Goal: Entertainment & Leisure: Consume media (video, audio)

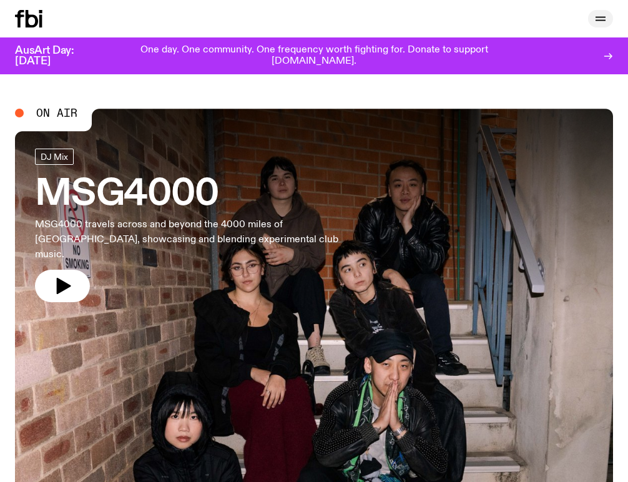
click at [603, 23] on icon "button" at bounding box center [600, 18] width 15 height 15
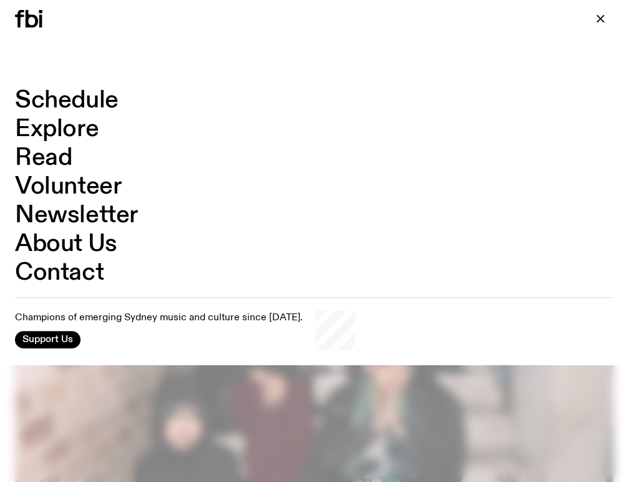
click at [84, 246] on link "About Us" at bounding box center [66, 244] width 102 height 24
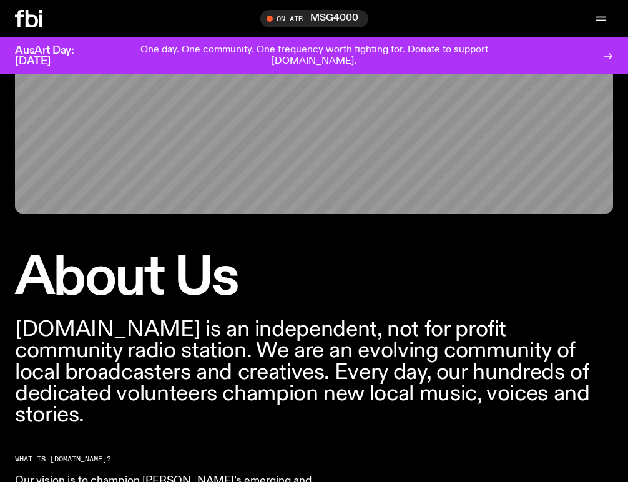
scroll to position [470, 0]
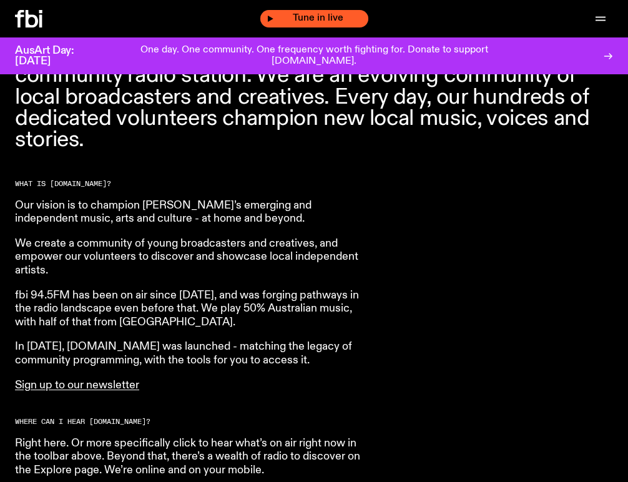
click at [294, 17] on span "Tune in live" at bounding box center [318, 18] width 88 height 9
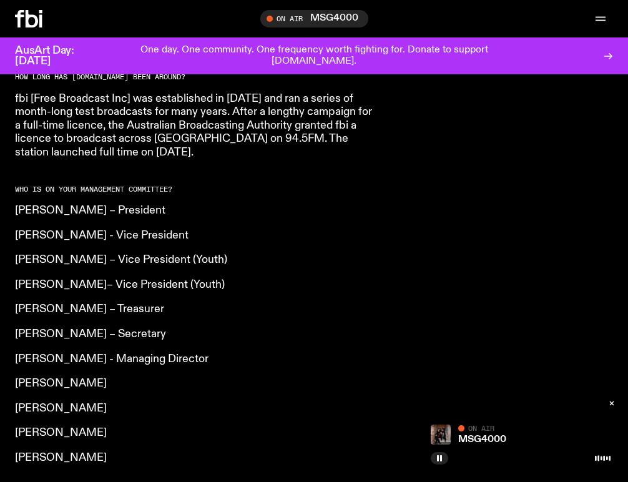
scroll to position [997, 0]
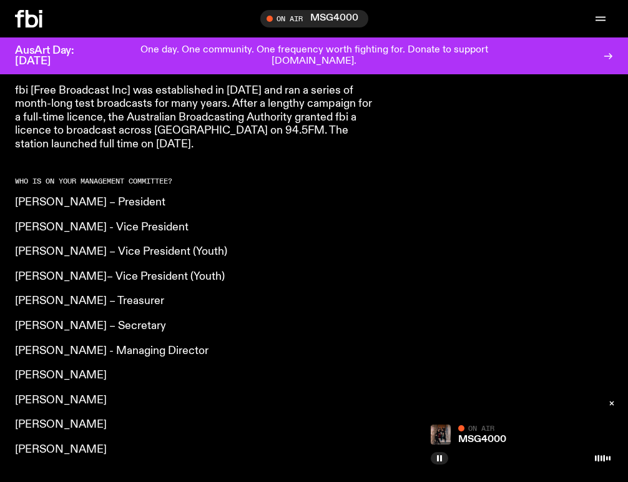
click at [476, 424] on div "On Air" at bounding box center [534, 428] width 152 height 9
click at [448, 437] on img at bounding box center [440, 434] width 20 height 20
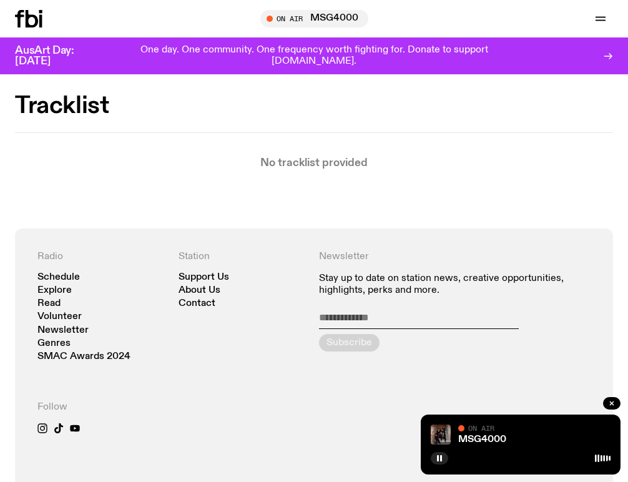
scroll to position [469, 0]
